Goal: Task Accomplishment & Management: Complete application form

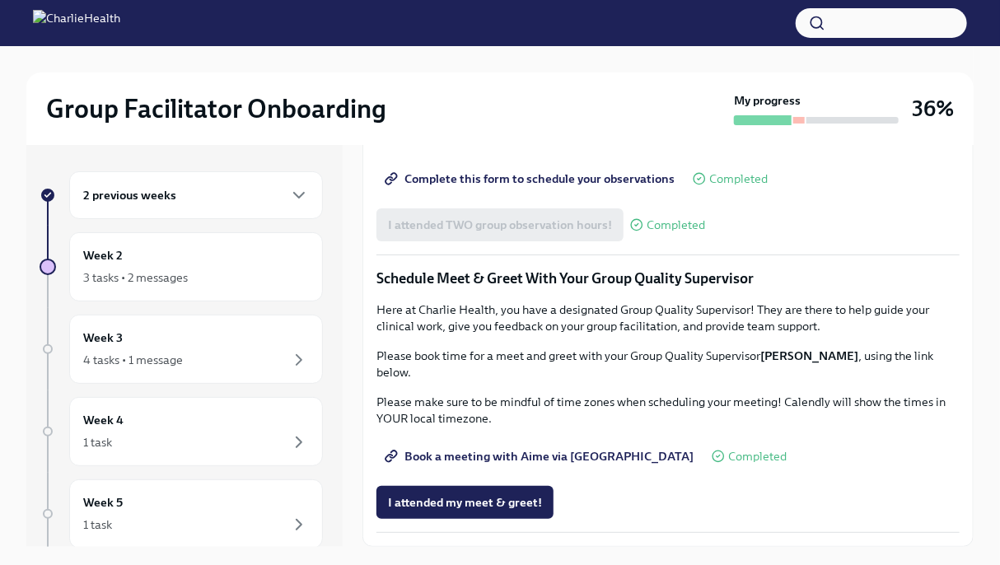
scroll to position [28, 0]
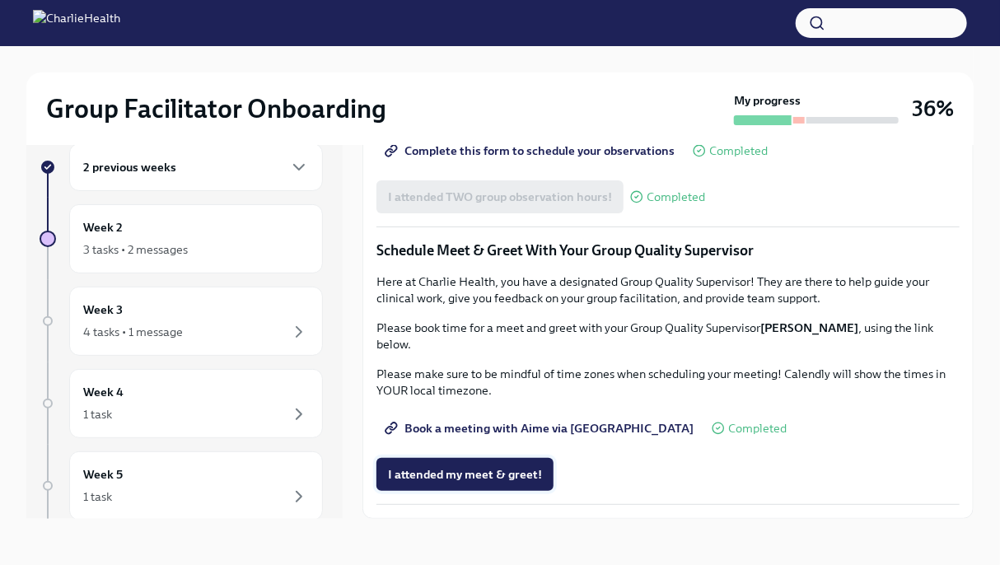
click at [455, 471] on span "I attended my meet & greet!" at bounding box center [465, 474] width 154 height 16
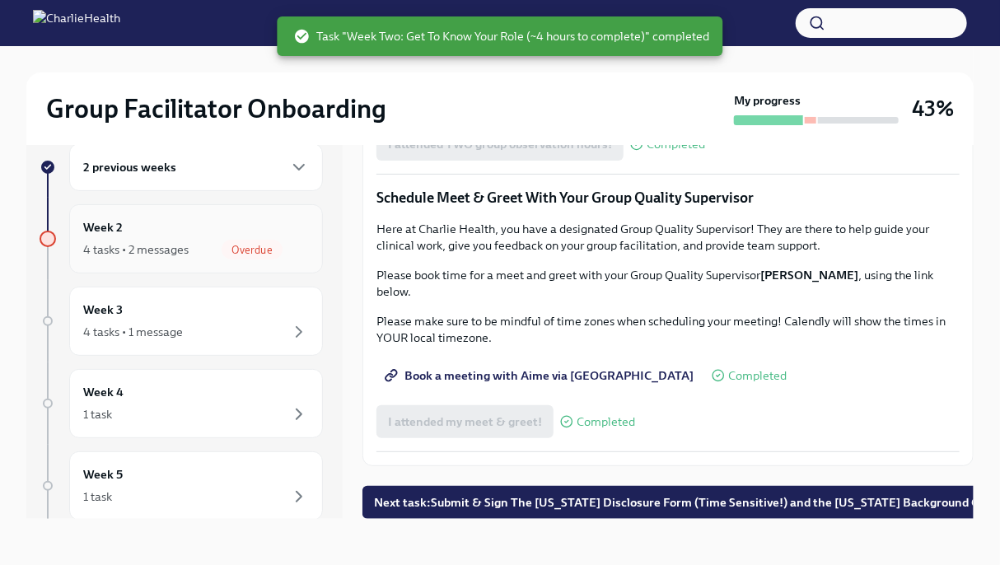
click at [222, 248] on span "Overdue" at bounding box center [252, 250] width 61 height 12
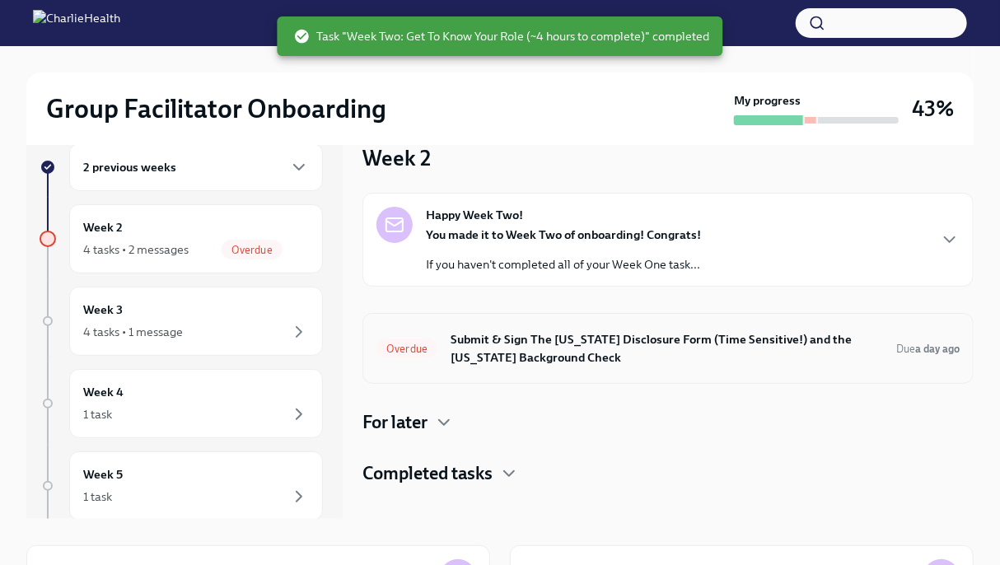
click at [636, 363] on h6 "Submit & Sign The [US_STATE] Disclosure Form (Time Sensitive!) and the [US_STAT…" at bounding box center [667, 348] width 433 height 36
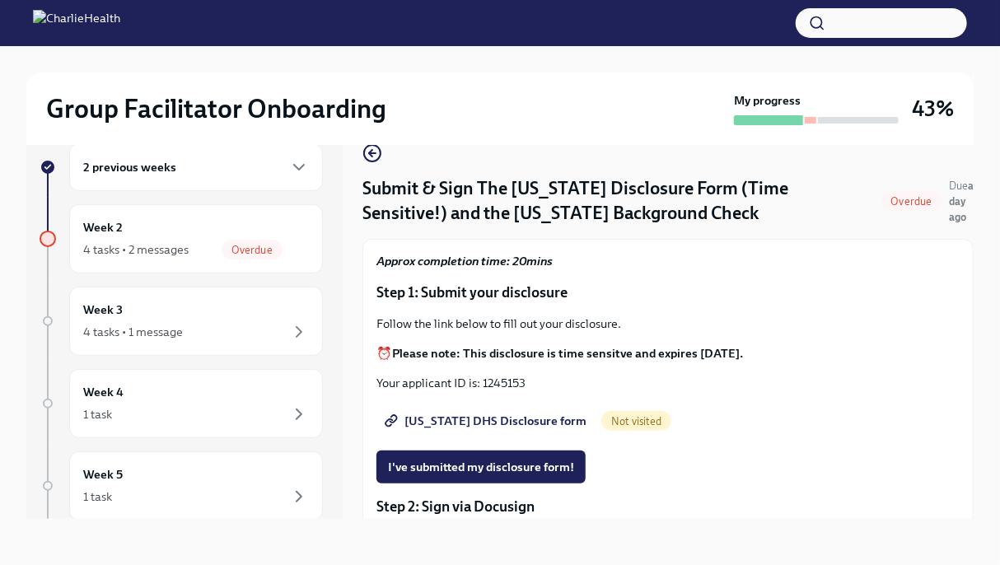
scroll to position [148, 0]
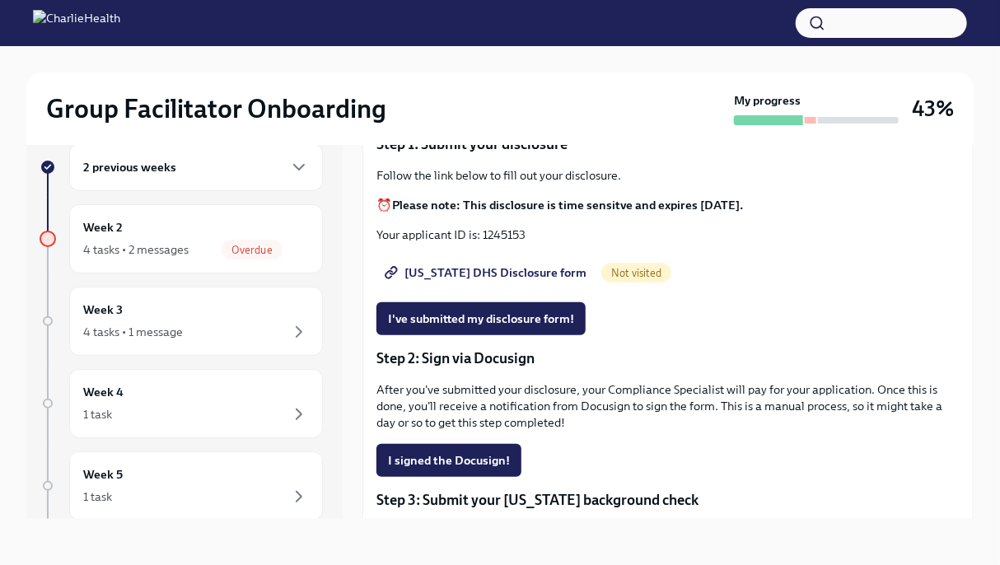
click at [464, 281] on span "[US_STATE] DHS Disclosure form" at bounding box center [487, 273] width 199 height 16
drag, startPoint x: 527, startPoint y: 245, endPoint x: 483, endPoint y: 252, distance: 45.1
click at [483, 243] on p "Your applicant ID is: 1245153" at bounding box center [668, 235] width 583 height 16
copy p "1245153"
click at [514, 327] on span "I've submitted my disclosure form!" at bounding box center [481, 319] width 186 height 16
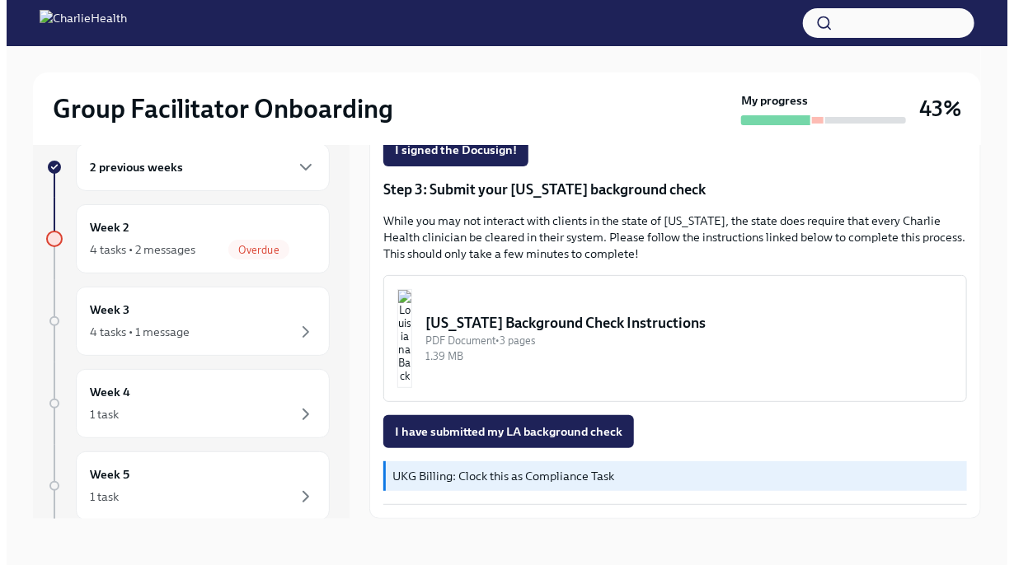
scroll to position [465, 0]
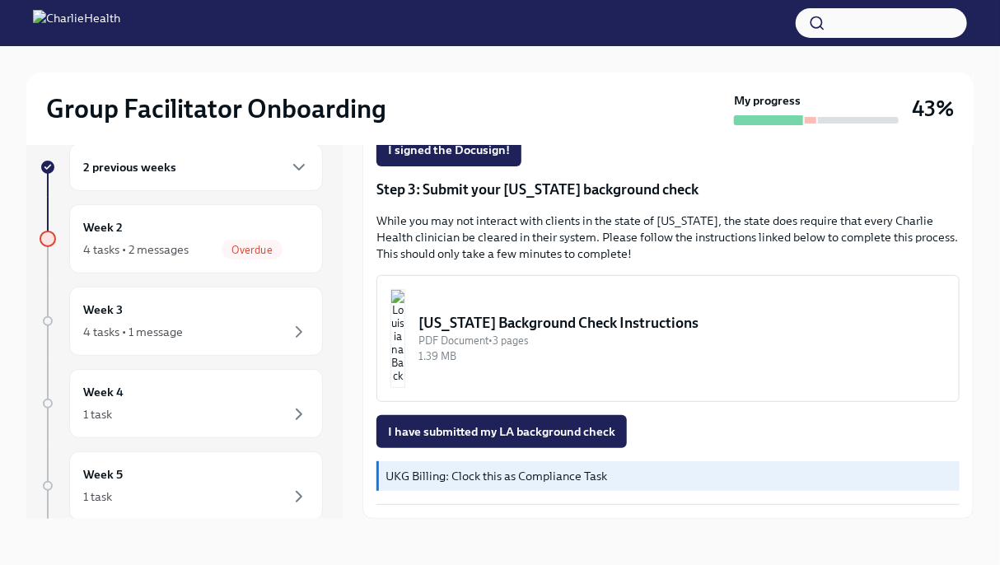
click at [695, 345] on div "PDF Document • 3 pages" at bounding box center [682, 341] width 527 height 16
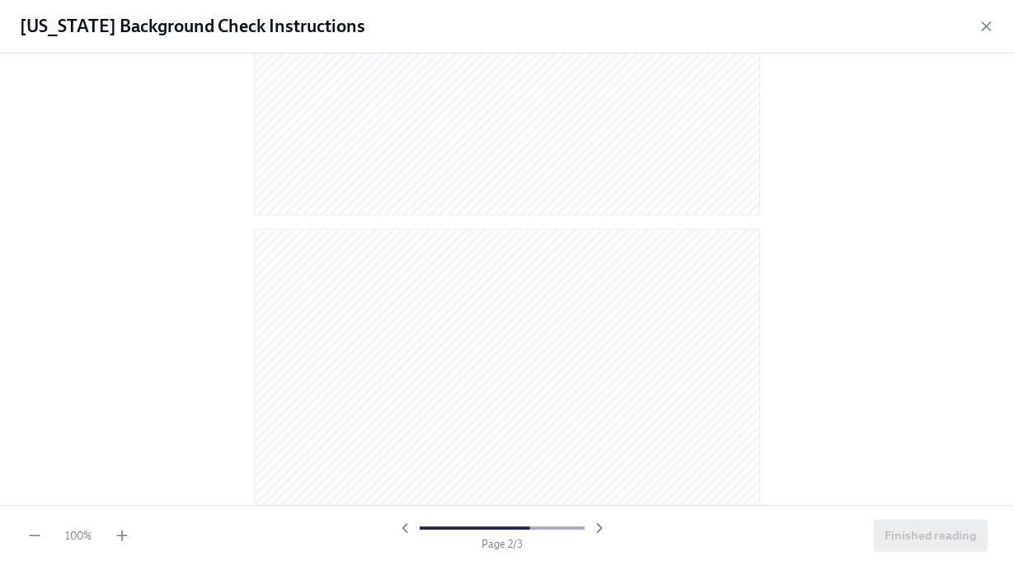
scroll to position [1209, 0]
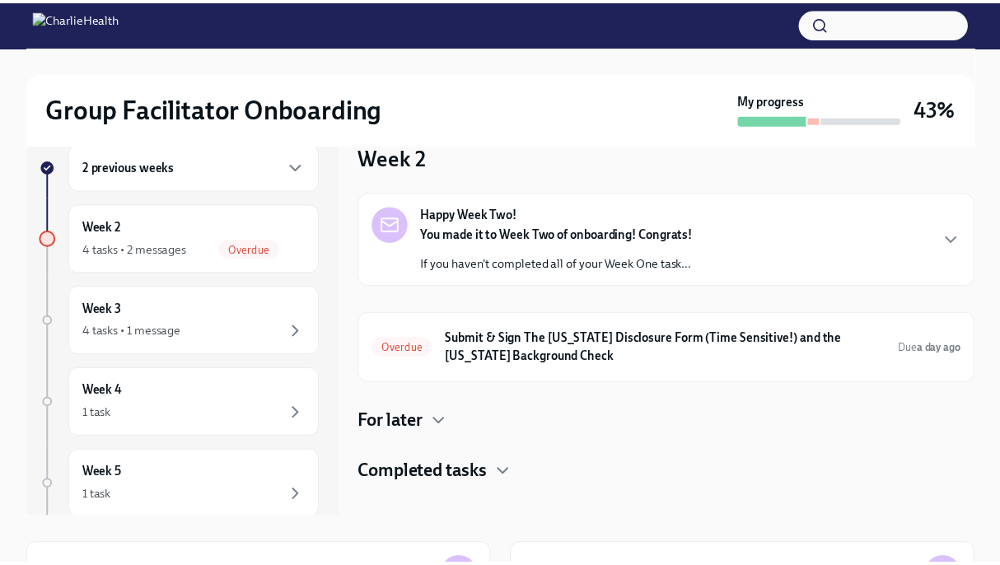
scroll to position [2, 0]
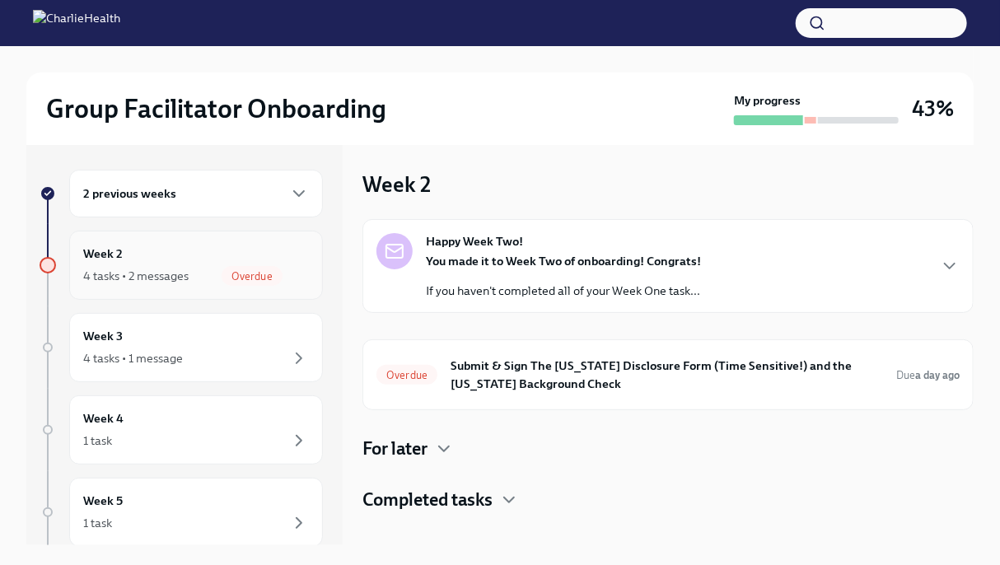
click at [302, 291] on div "Week 2 4 tasks • 2 messages Overdue" at bounding box center [196, 265] width 254 height 69
click at [523, 377] on h6 "Submit & Sign The [US_STATE] Disclosure Form (Time Sensitive!) and the [US_STAT…" at bounding box center [667, 375] width 433 height 36
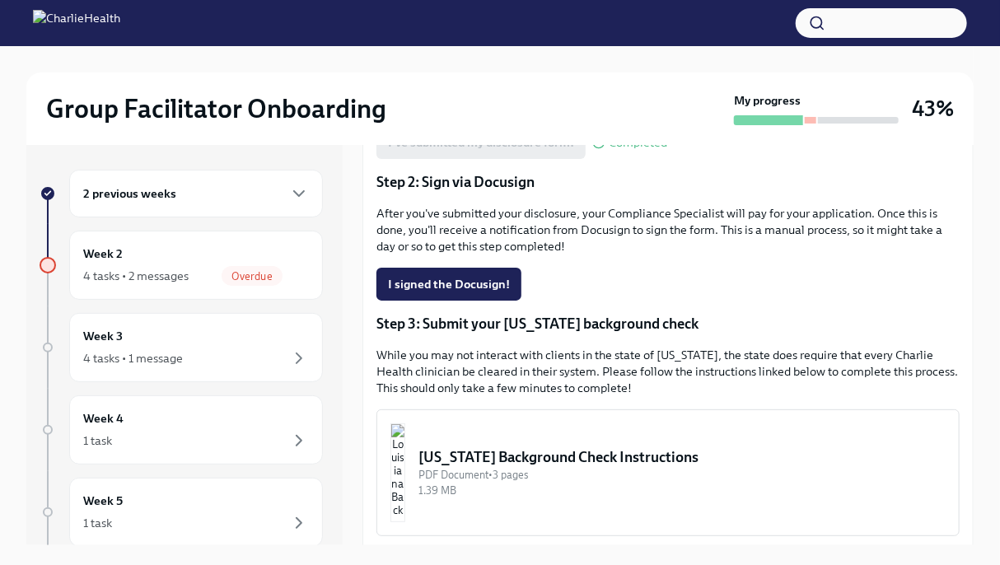
scroll to position [471, 0]
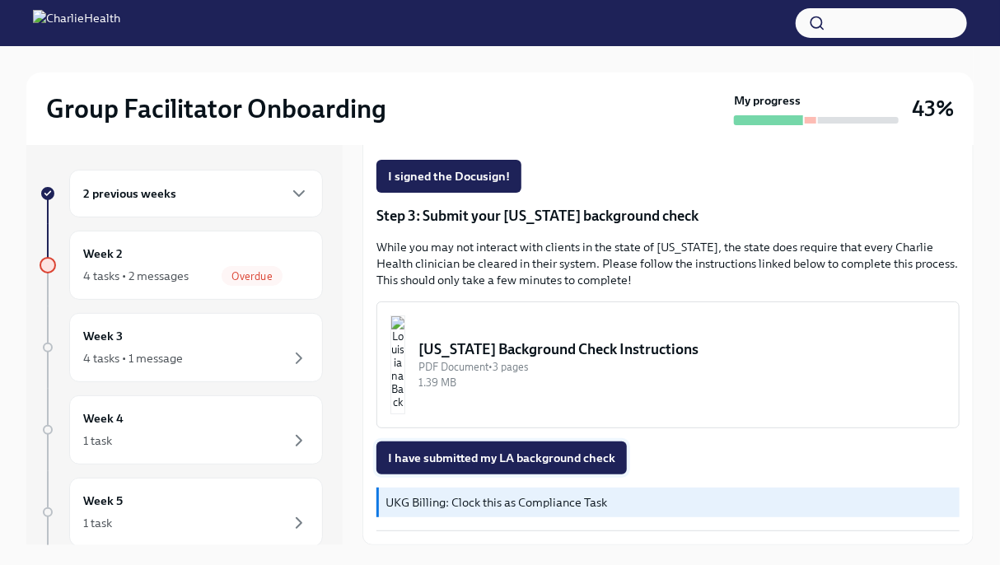
click at [542, 459] on span "I have submitted my LA background check" at bounding box center [501, 458] width 227 height 16
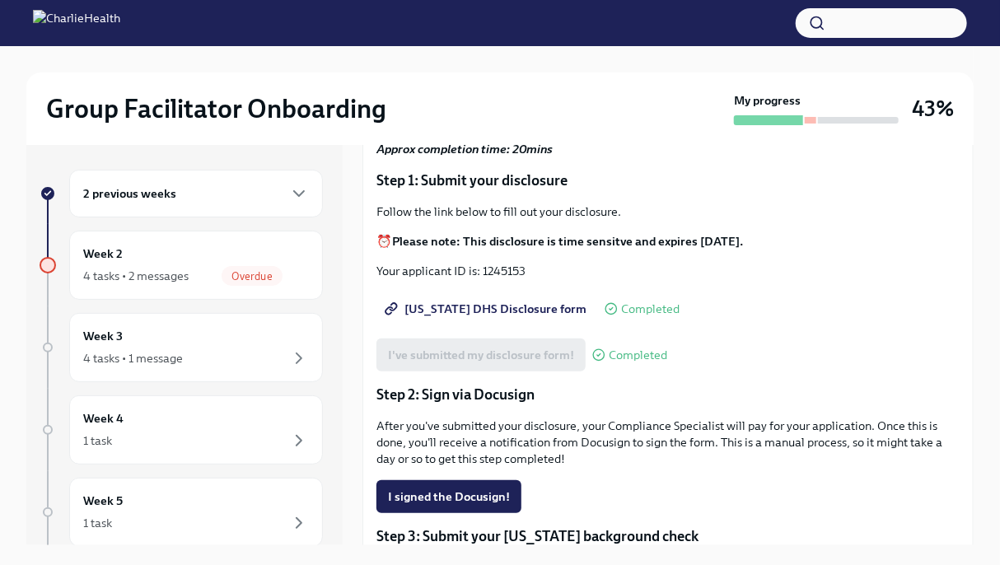
scroll to position [142, 0]
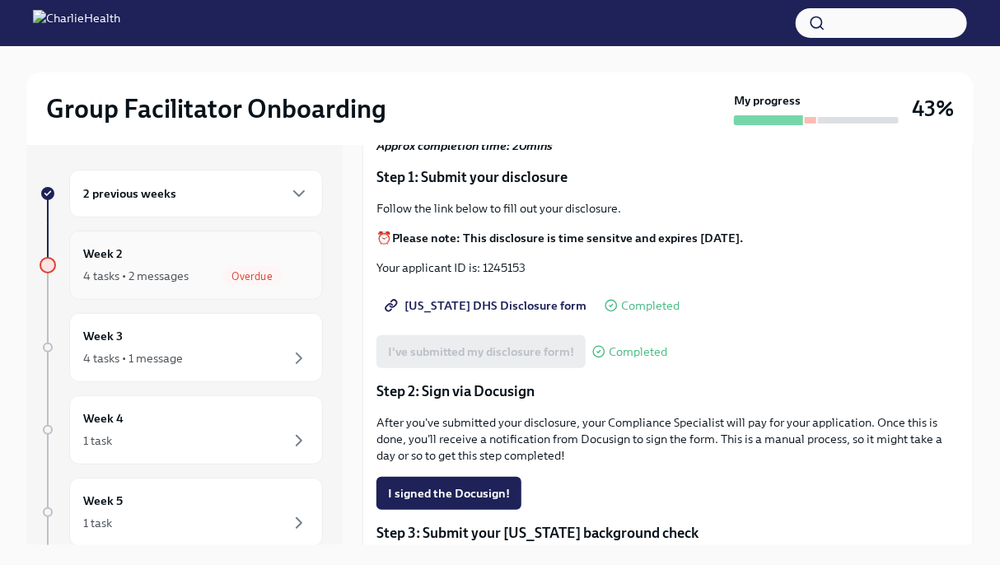
click at [168, 265] on div "Week 2 4 tasks • 2 messages Overdue" at bounding box center [196, 265] width 226 height 41
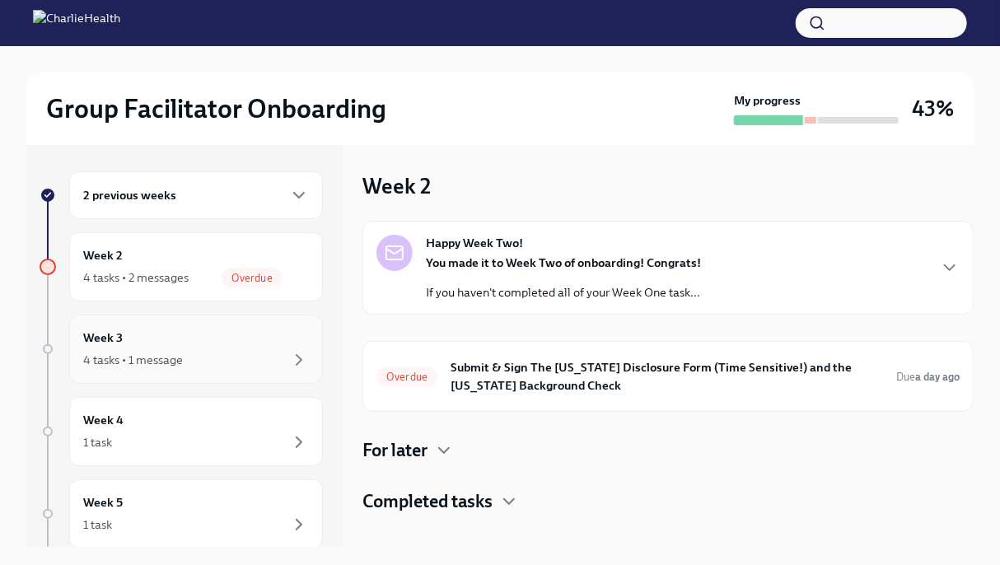
click at [187, 365] on div "4 tasks • 1 message" at bounding box center [196, 360] width 226 height 20
